Goal: Check status: Check status

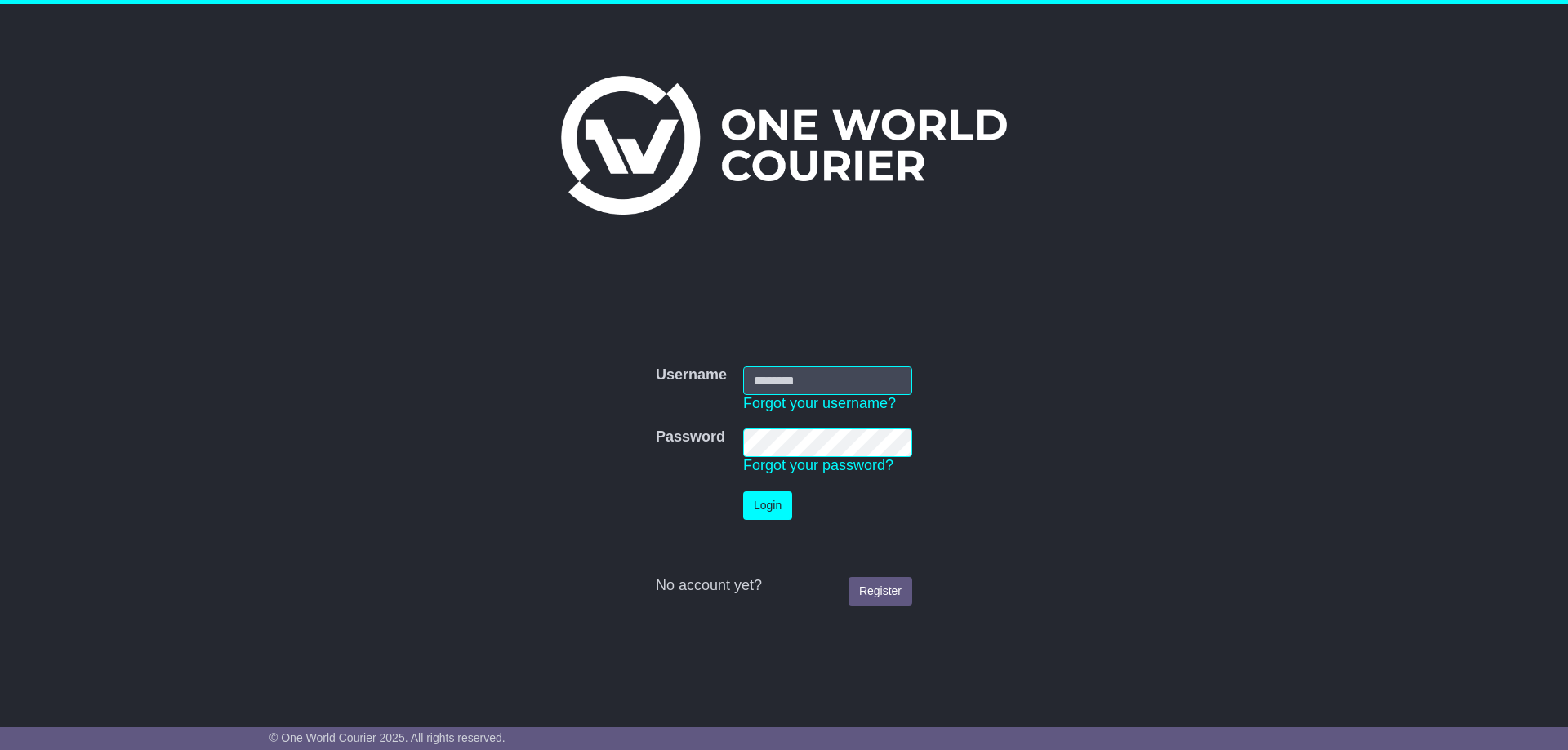
type input "**********"
click at [775, 499] on button "Login" at bounding box center [767, 506] width 49 height 28
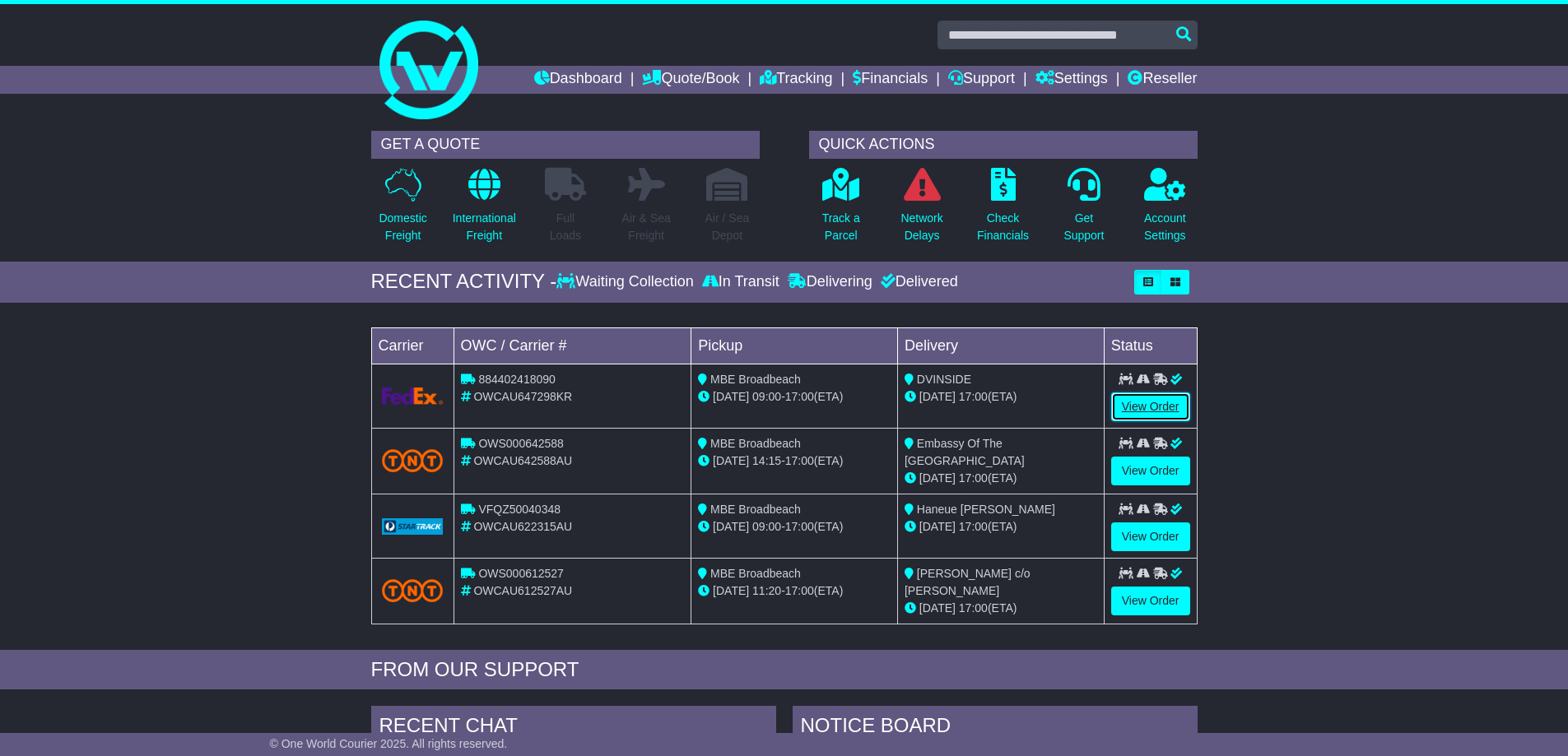
click at [1168, 397] on link "View Order" at bounding box center [1150, 407] width 79 height 29
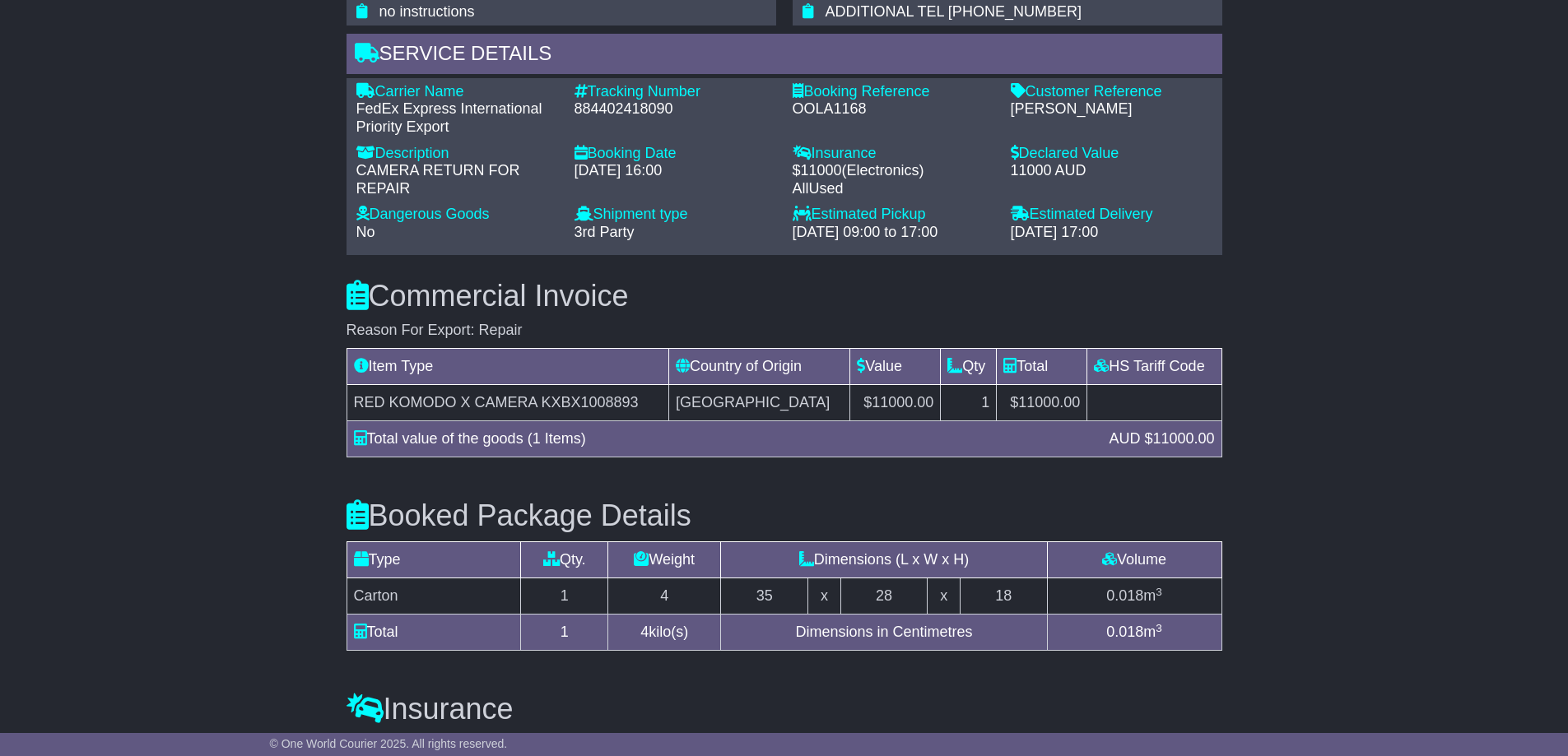
scroll to position [1177, 0]
